Goal: Find specific page/section: Find specific page/section

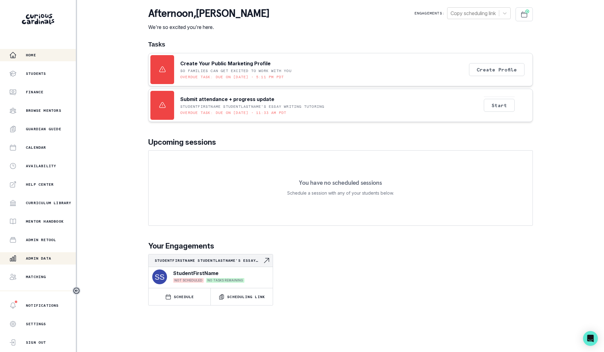
click at [48, 261] on div "Admin Data" at bounding box center [42, 258] width 67 height 7
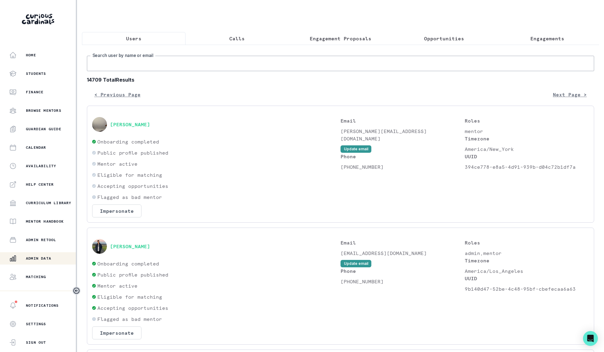
click at [209, 67] on input "Search user by name or email" at bounding box center [340, 63] width 507 height 15
type input "o"
type input "[PERSON_NAME]"
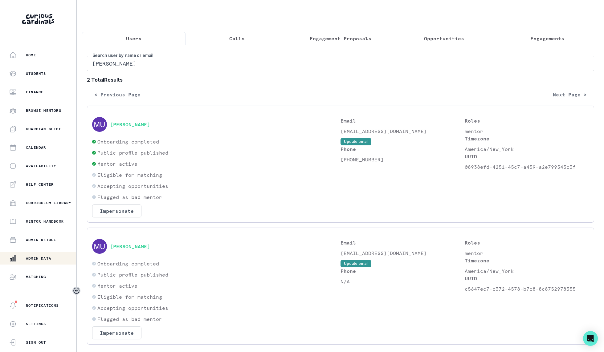
click at [131, 118] on div "[PERSON_NAME]" at bounding box center [216, 124] width 248 height 15
click at [131, 121] on button "[PERSON_NAME]" at bounding box center [130, 124] width 40 height 6
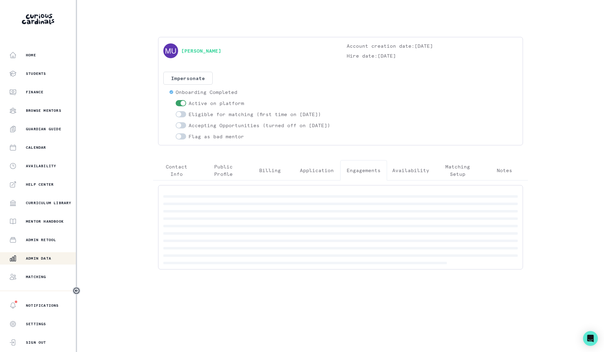
click at [349, 169] on button "Engagements" at bounding box center [363, 170] width 47 height 20
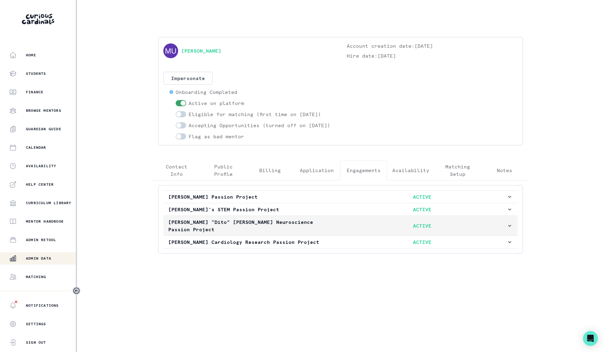
click at [278, 224] on button "[PERSON_NAME] "Dito" [PERSON_NAME] Neuroscience Passion Project ACTIVE" at bounding box center [340, 226] width 354 height 20
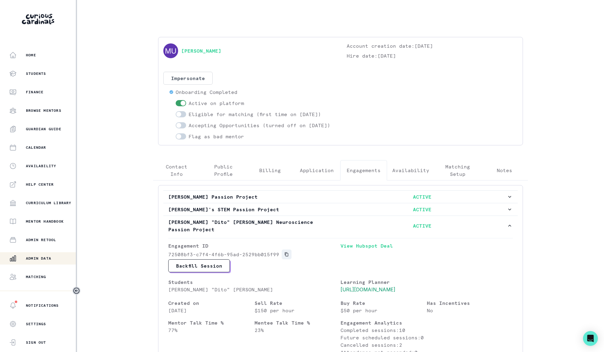
click at [285, 254] on icon "Copied to clipboard" at bounding box center [286, 255] width 3 height 4
